Goal: Task Accomplishment & Management: Manage account settings

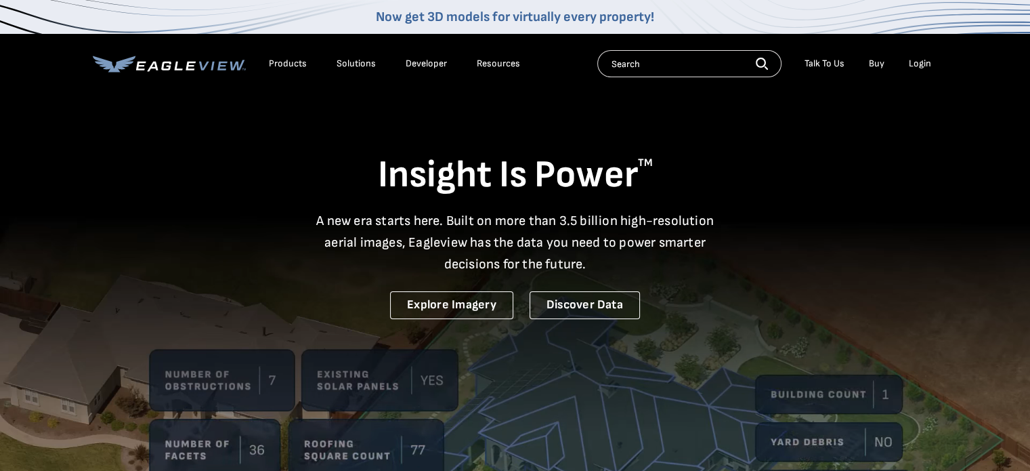
click at [929, 58] on div "Login" at bounding box center [920, 64] width 22 height 12
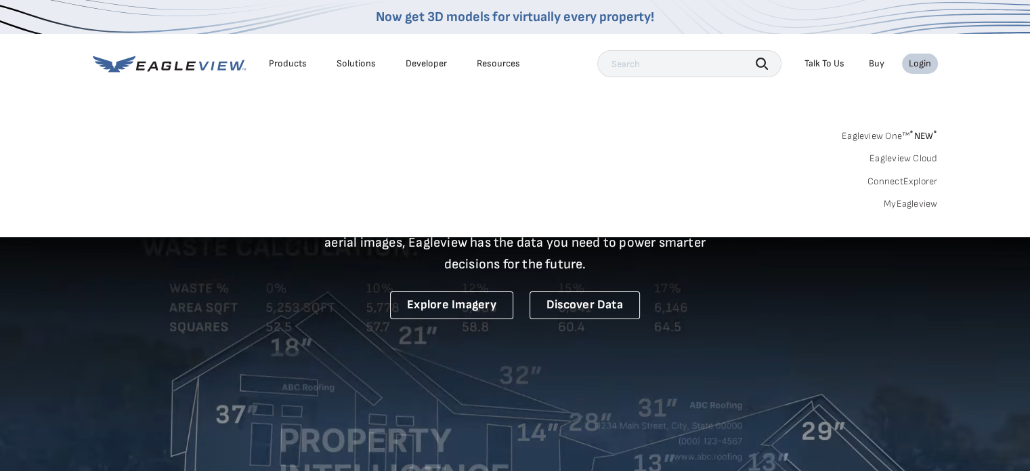
click at [922, 62] on div "Login" at bounding box center [920, 64] width 22 height 12
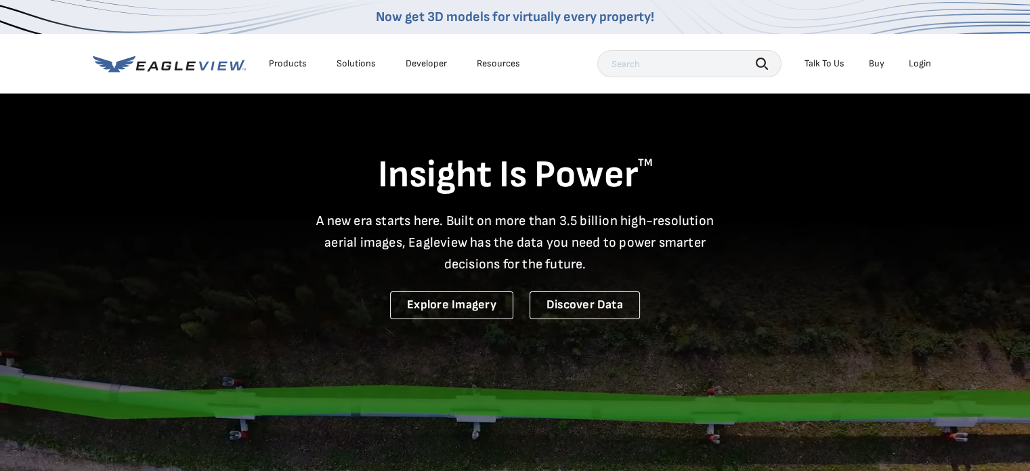
click at [918, 64] on div "Login" at bounding box center [920, 64] width 22 height 12
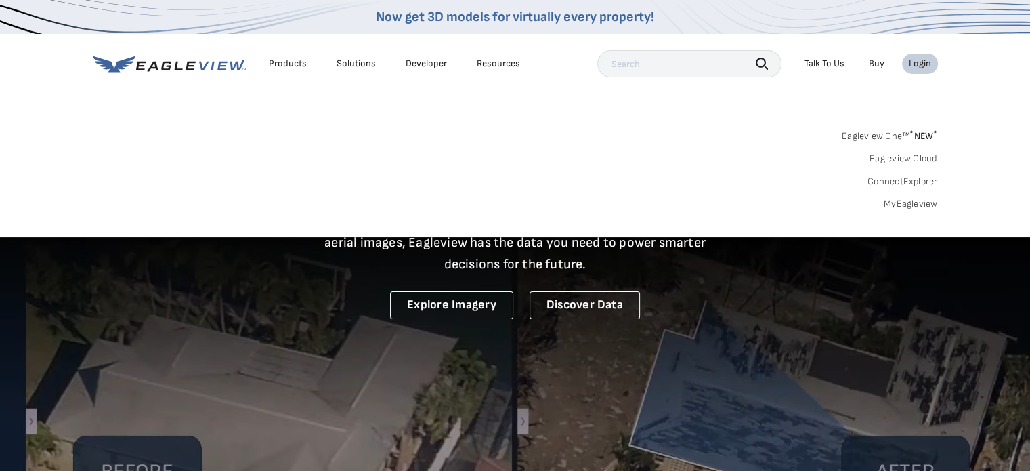
click at [917, 204] on link "MyEagleview" at bounding box center [911, 204] width 54 height 12
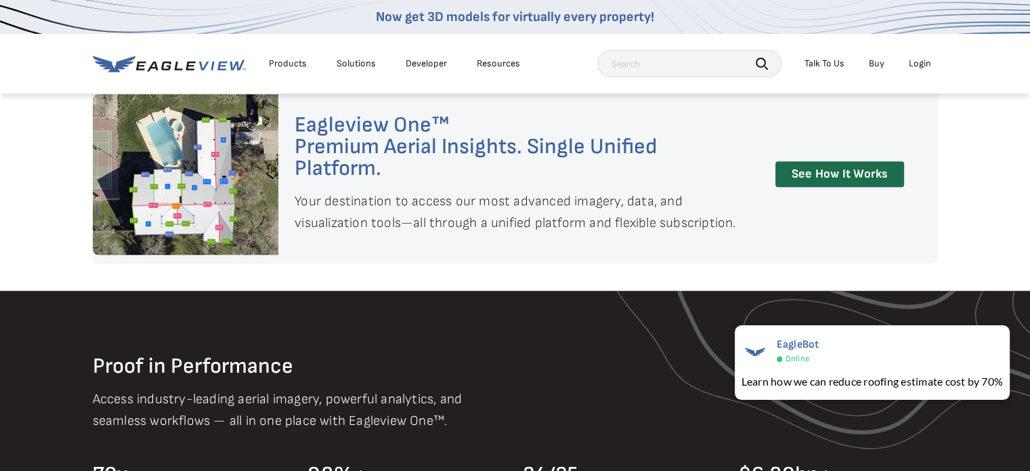
scroll to position [1151, 0]
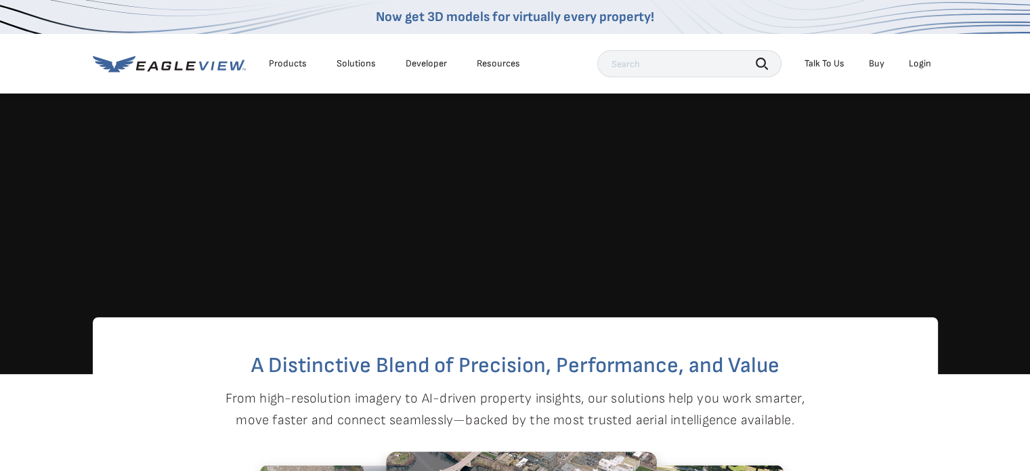
scroll to position [0, 0]
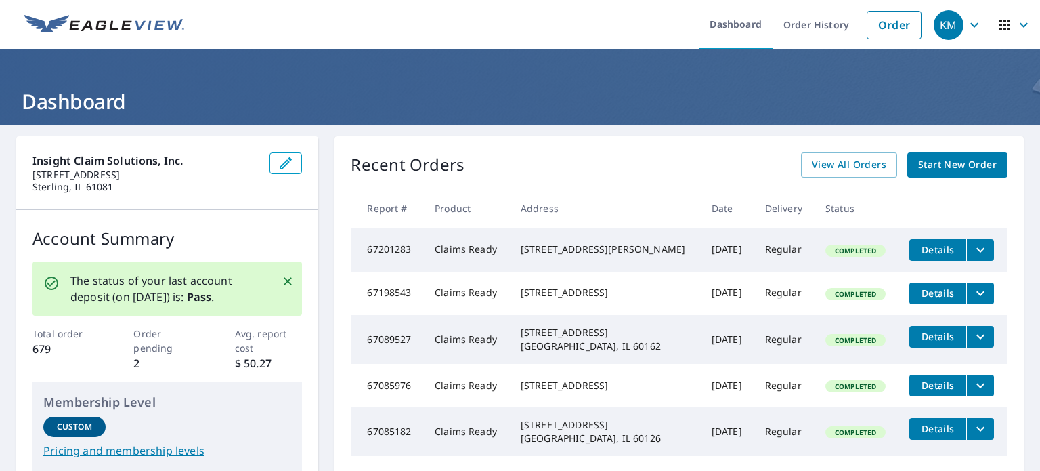
click at [1016, 22] on icon "button" at bounding box center [1024, 25] width 16 height 16
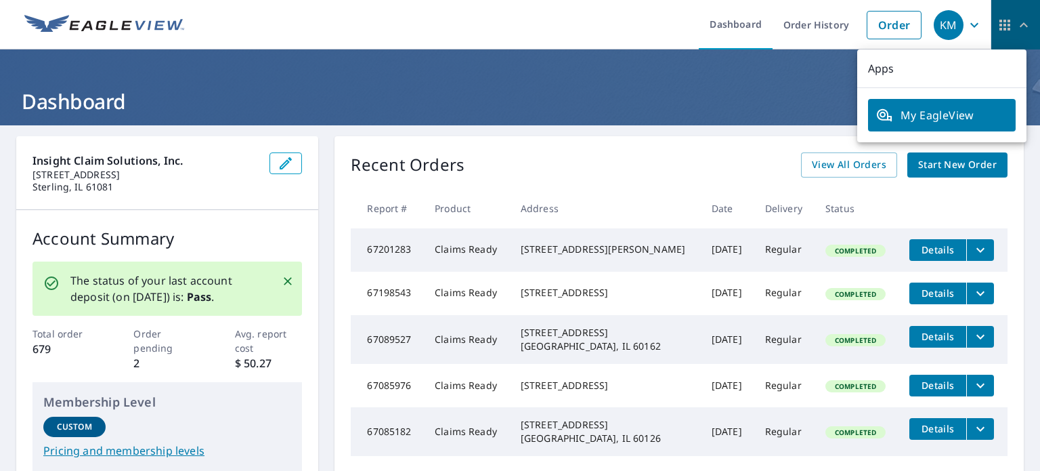
click at [1016, 22] on icon "button" at bounding box center [1024, 25] width 16 height 16
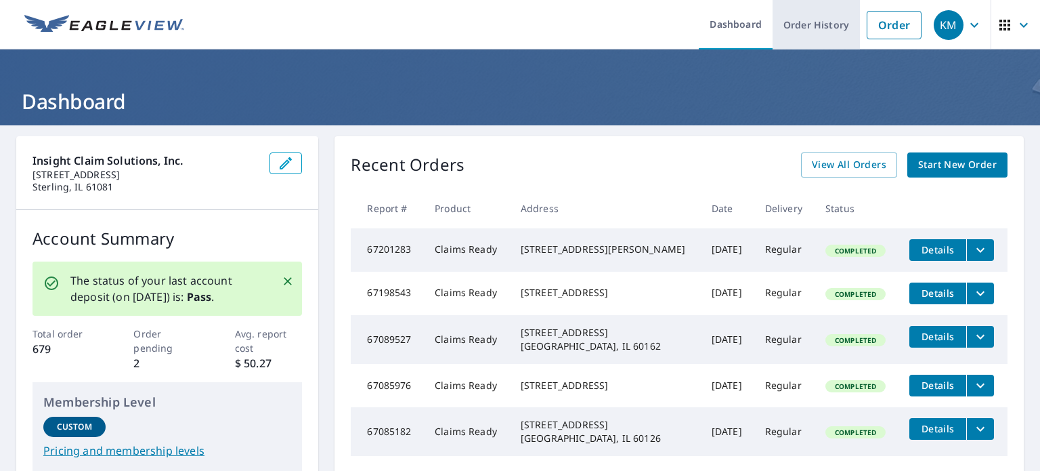
click at [799, 33] on link "Order History" at bounding box center [816, 24] width 87 height 49
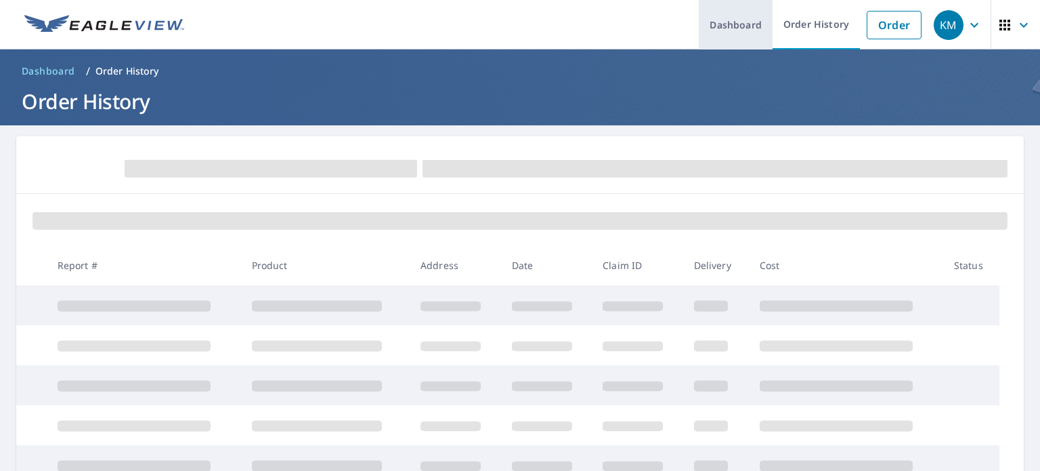
click at [726, 28] on link "Dashboard" at bounding box center [736, 24] width 74 height 49
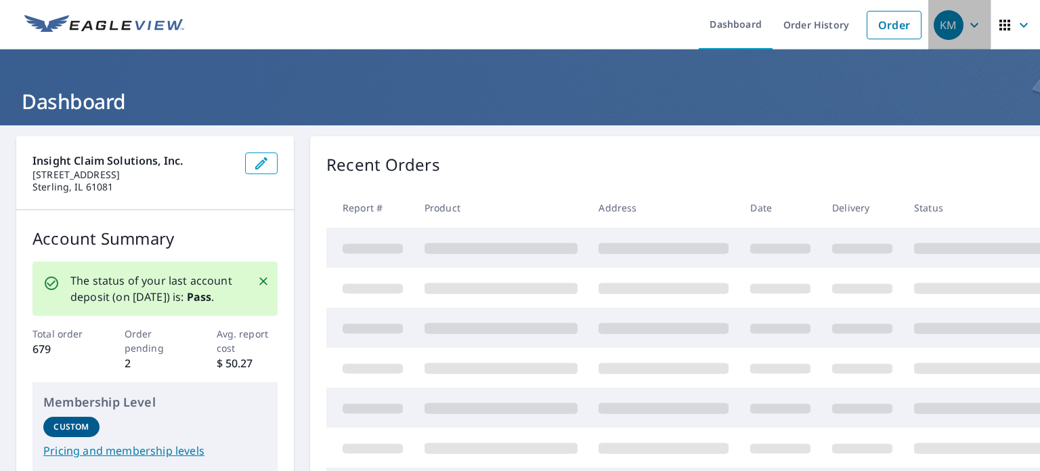
click at [966, 19] on icon "button" at bounding box center [974, 25] width 16 height 16
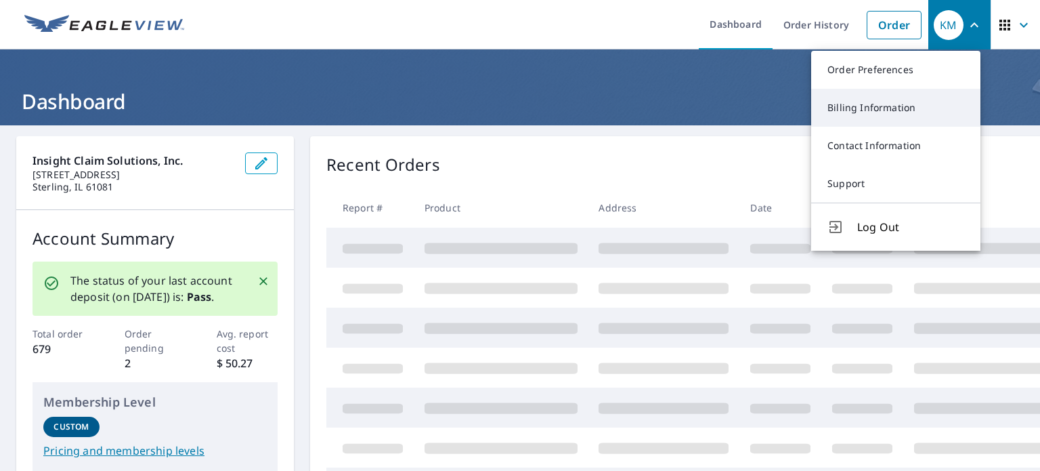
click at [886, 103] on link "Billing Information" at bounding box center [895, 108] width 169 height 38
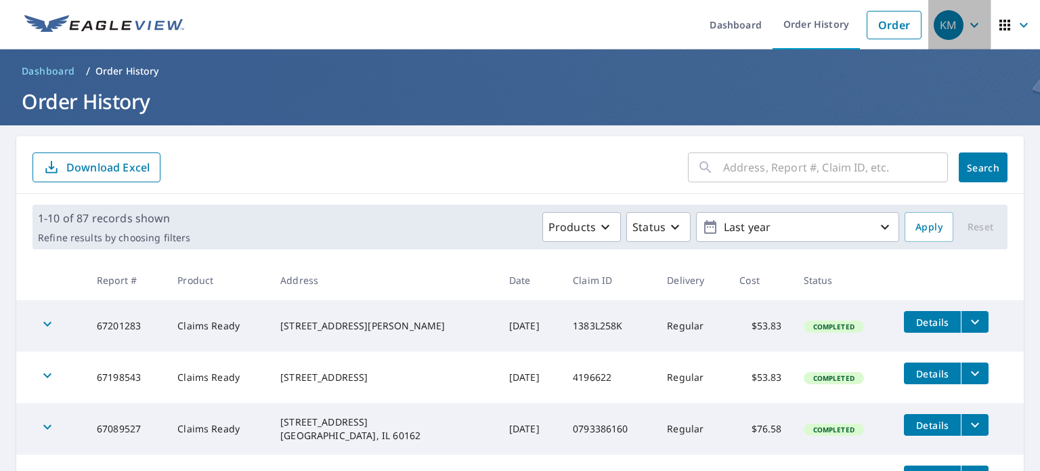
click at [967, 22] on icon "button" at bounding box center [974, 25] width 16 height 16
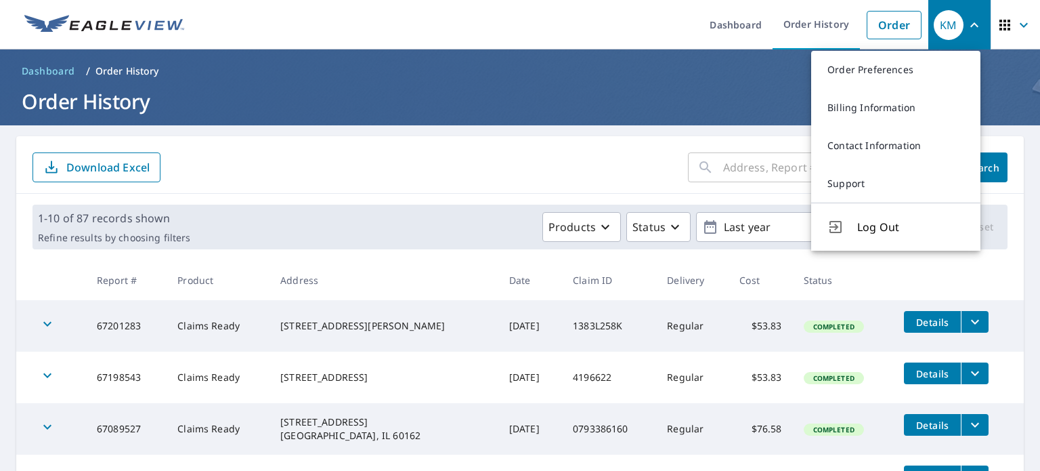
click at [409, 160] on form "​ Search Download Excel" at bounding box center [520, 167] width 975 height 30
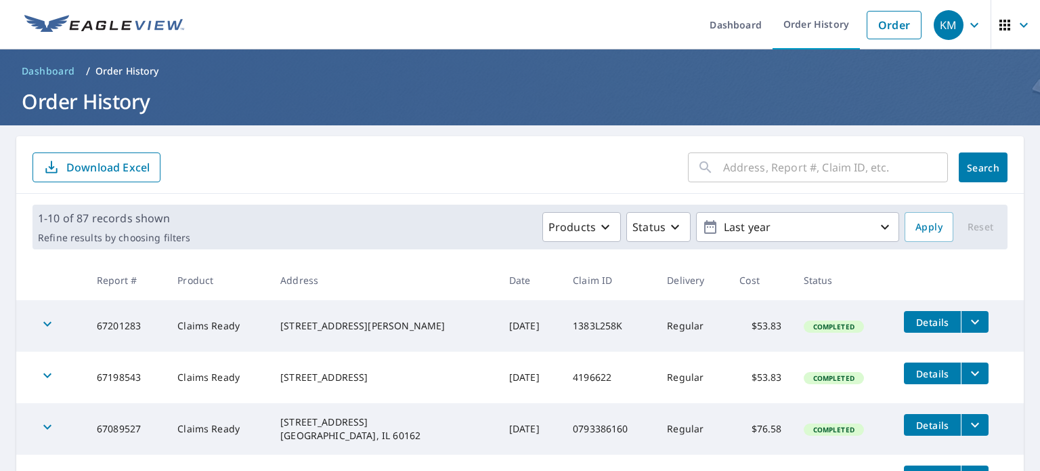
click at [966, 22] on icon "button" at bounding box center [974, 25] width 16 height 16
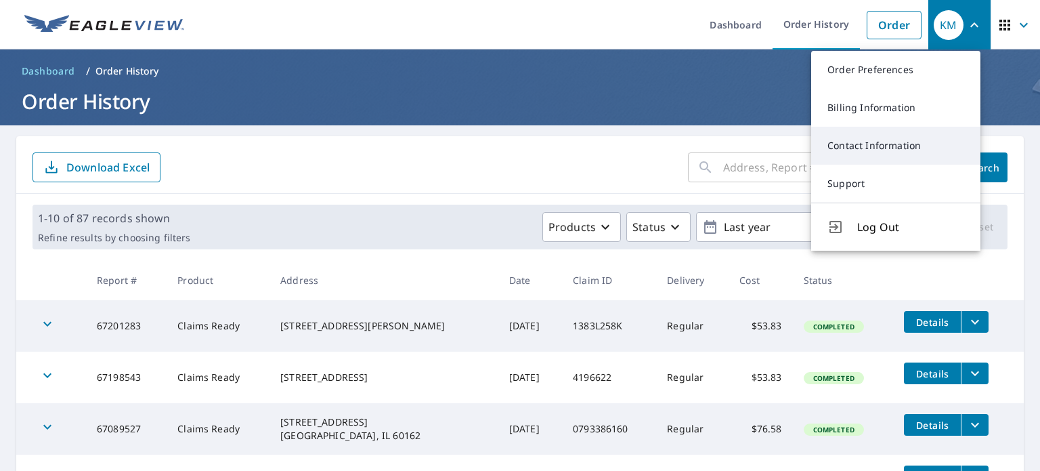
click at [869, 143] on link "Contact Information" at bounding box center [895, 146] width 169 height 38
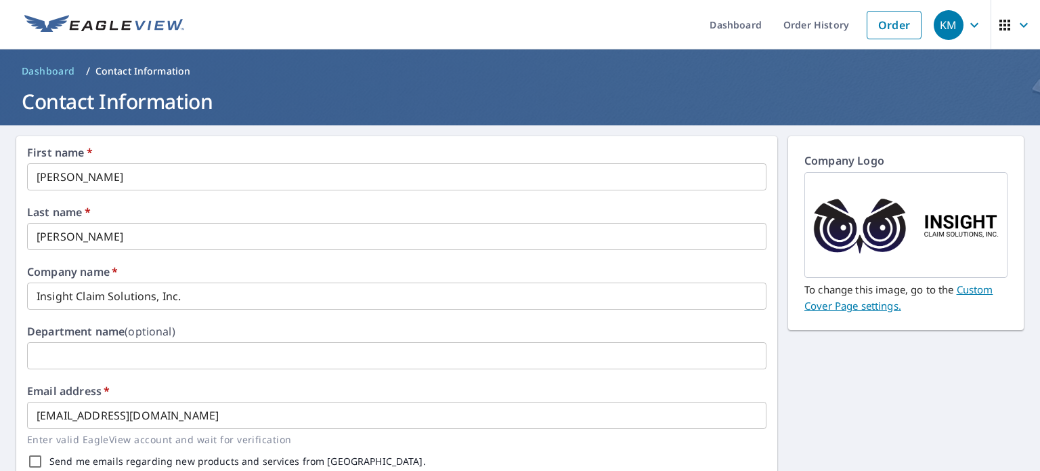
click at [966, 26] on icon "button" at bounding box center [974, 25] width 16 height 16
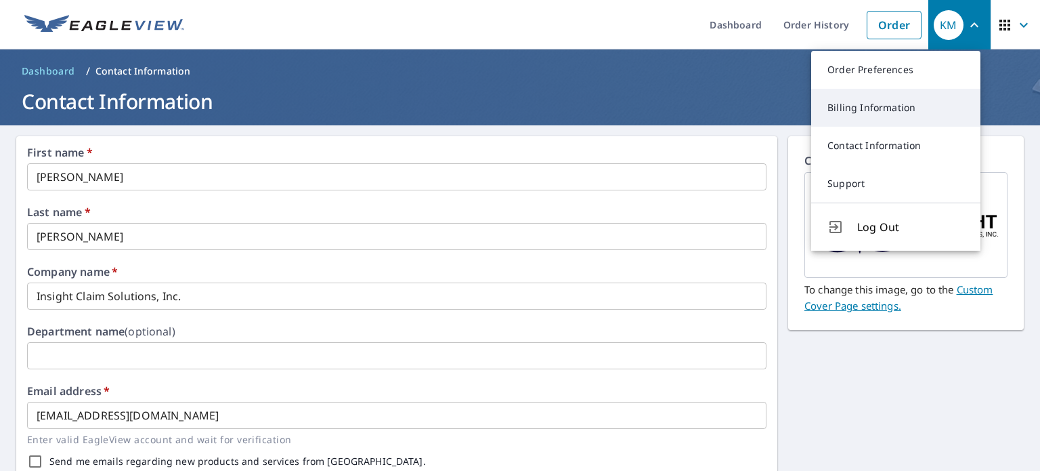
click at [892, 111] on link "Billing Information" at bounding box center [895, 108] width 169 height 38
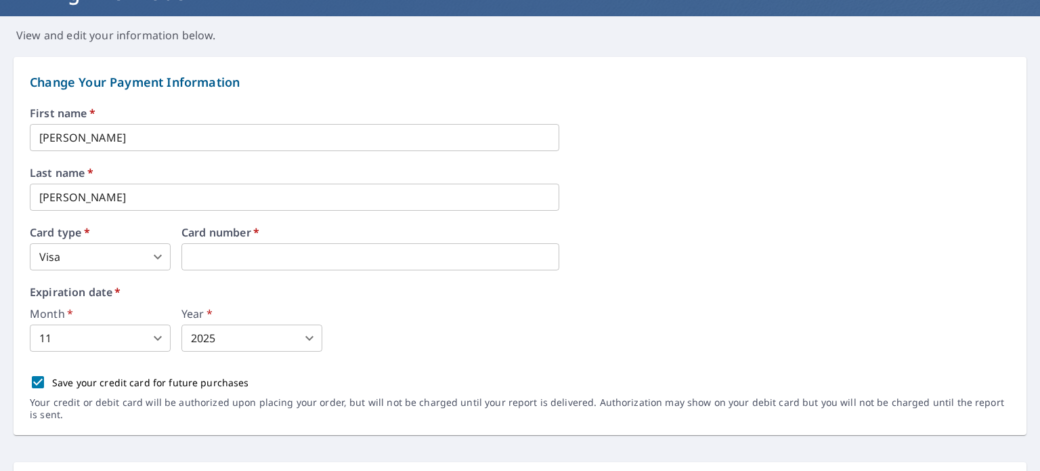
scroll to position [135, 0]
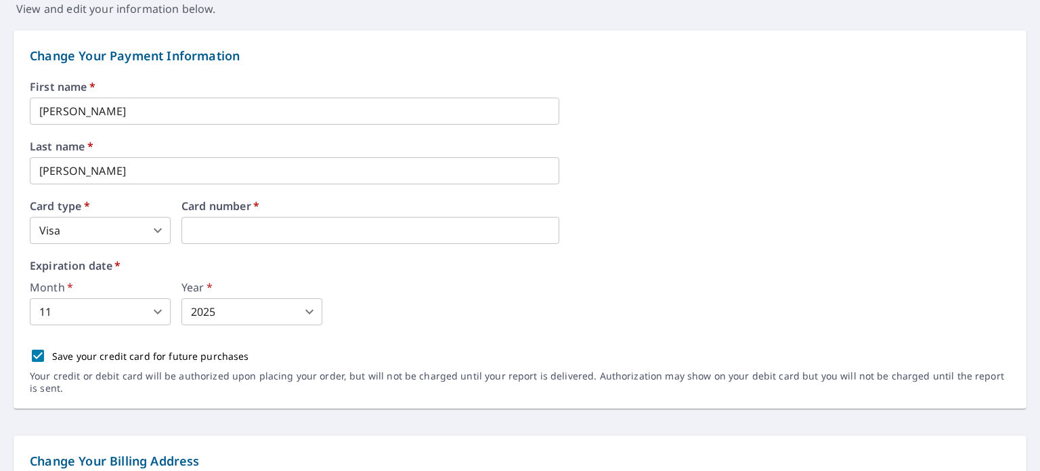
click at [134, 343] on div "Save your credit card for future purchases" at bounding box center [520, 355] width 980 height 28
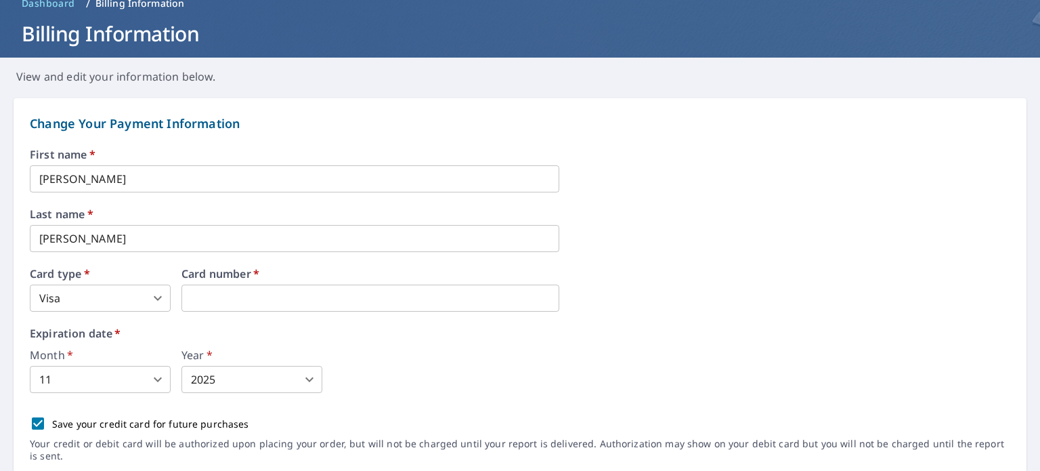
click at [301, 282] on div "Card number   *" at bounding box center [370, 289] width 378 height 43
click at [370, 350] on div "Month   * 11 11 ​ Year   * 2025 2025 ​" at bounding box center [520, 370] width 980 height 43
click at [81, 385] on body "KM KM Dashboard Order History Order KM Dashboard / Billing Information Billing …" at bounding box center [520, 235] width 1040 height 471
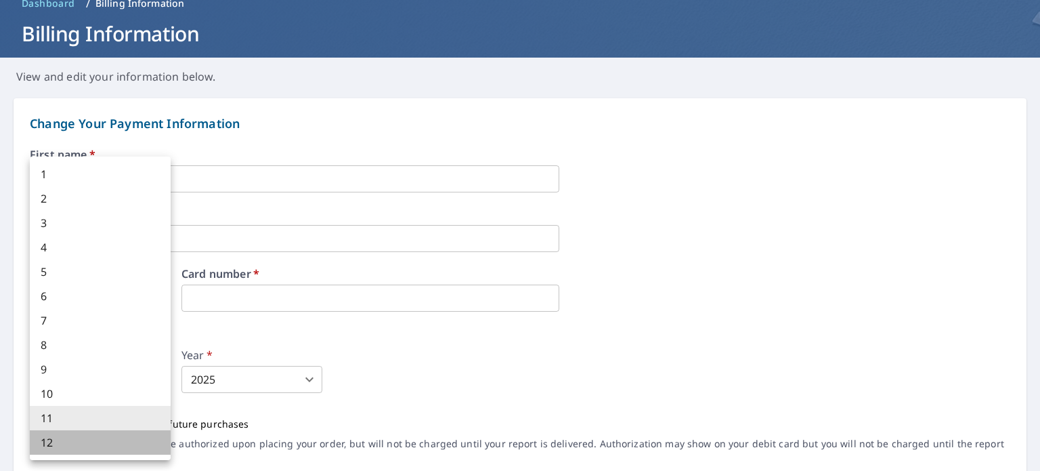
click at [59, 441] on li "12" at bounding box center [100, 442] width 141 height 24
type input "12"
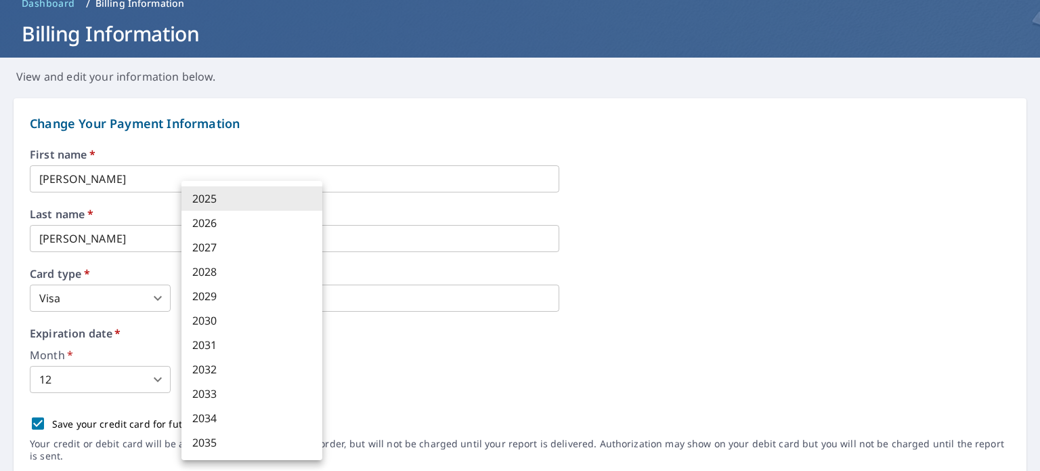
click at [231, 391] on body "KM KM Dashboard Order History Order KM Dashboard / Billing Information Billing …" at bounding box center [520, 235] width 1040 height 471
click at [226, 251] on li "2027" at bounding box center [251, 247] width 141 height 24
type input "2027"
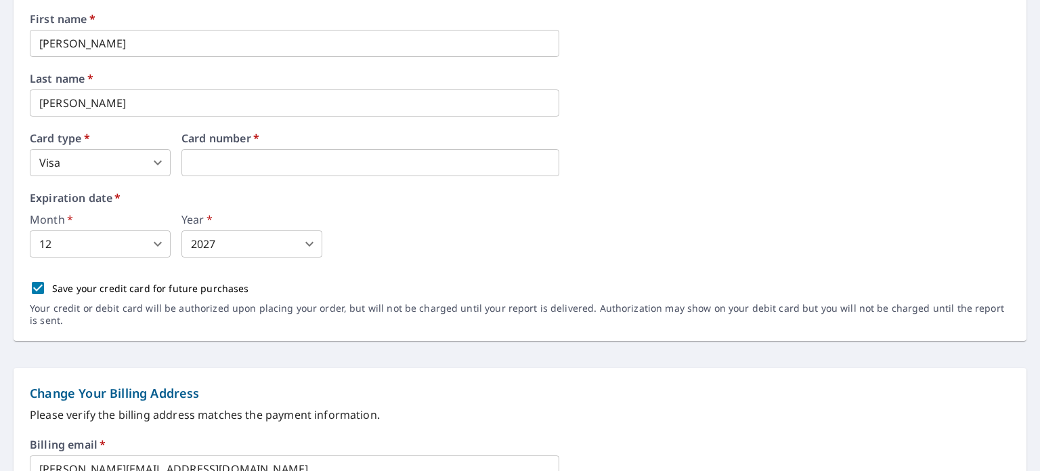
scroll to position [406, 0]
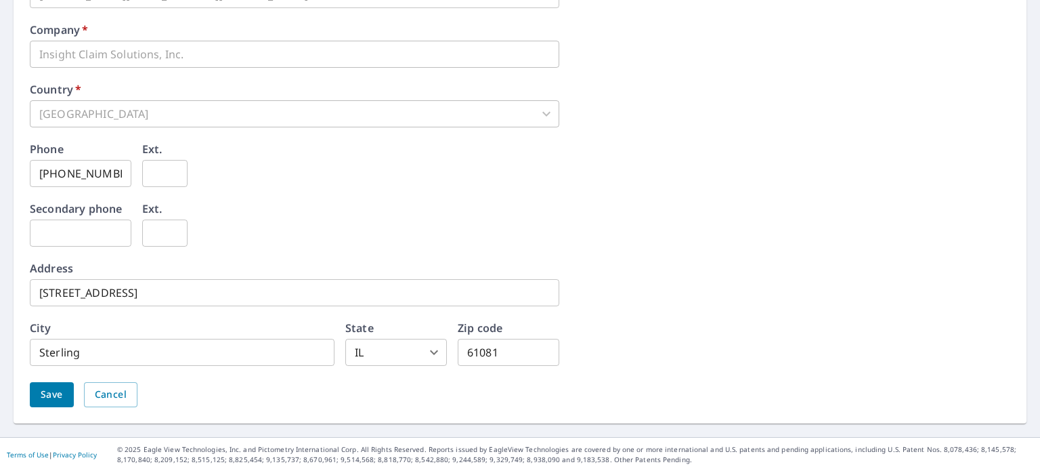
click at [56, 389] on span "Save" at bounding box center [52, 394] width 22 height 17
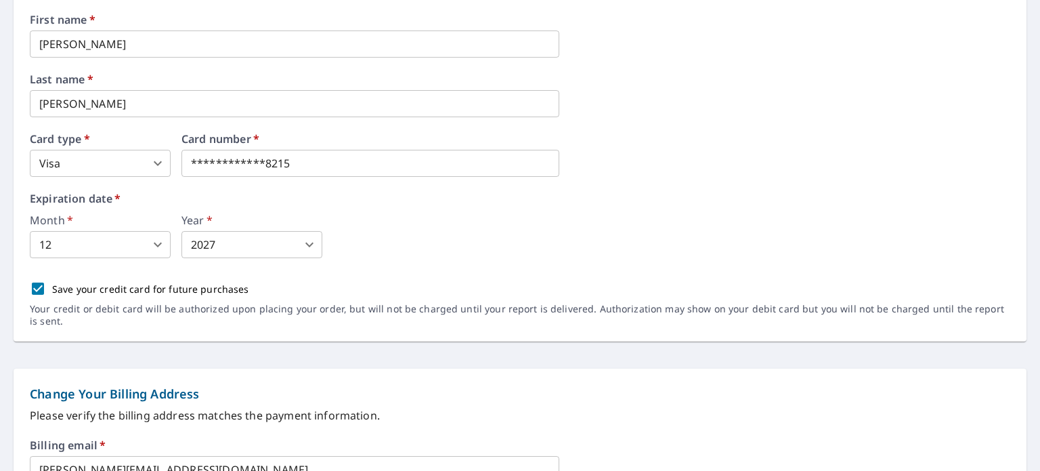
scroll to position [0, 0]
